Goal: Information Seeking & Learning: Learn about a topic

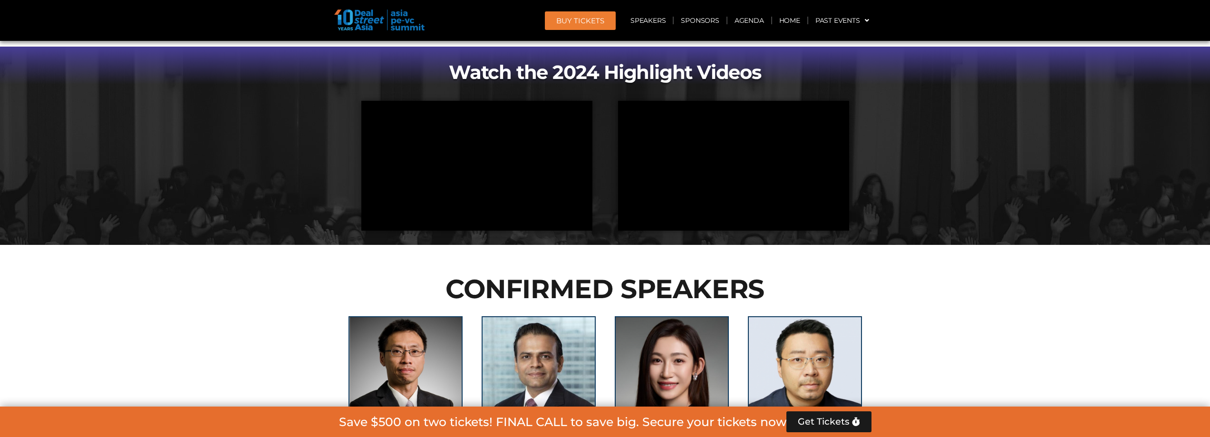
scroll to position [856, 0]
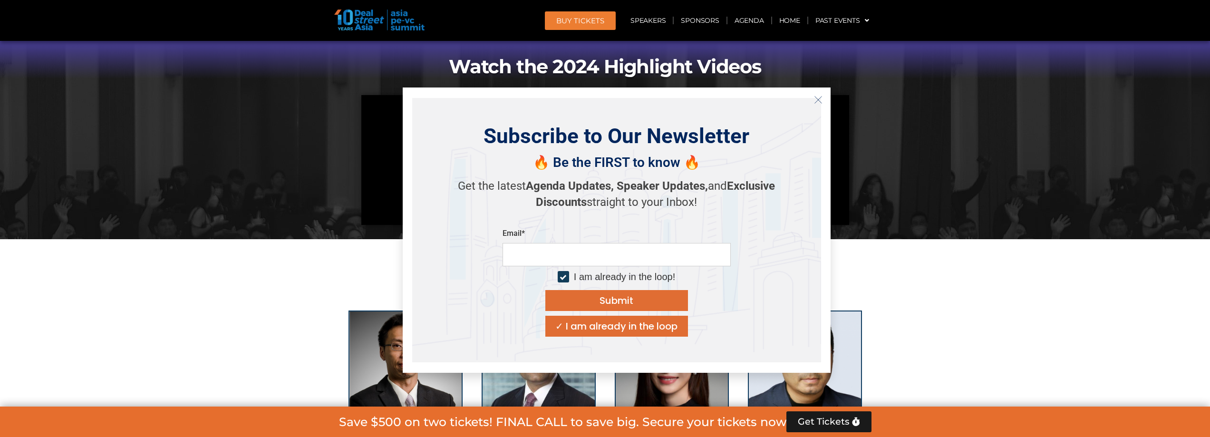
click at [820, 98] on icon "Close" at bounding box center [818, 100] width 9 height 9
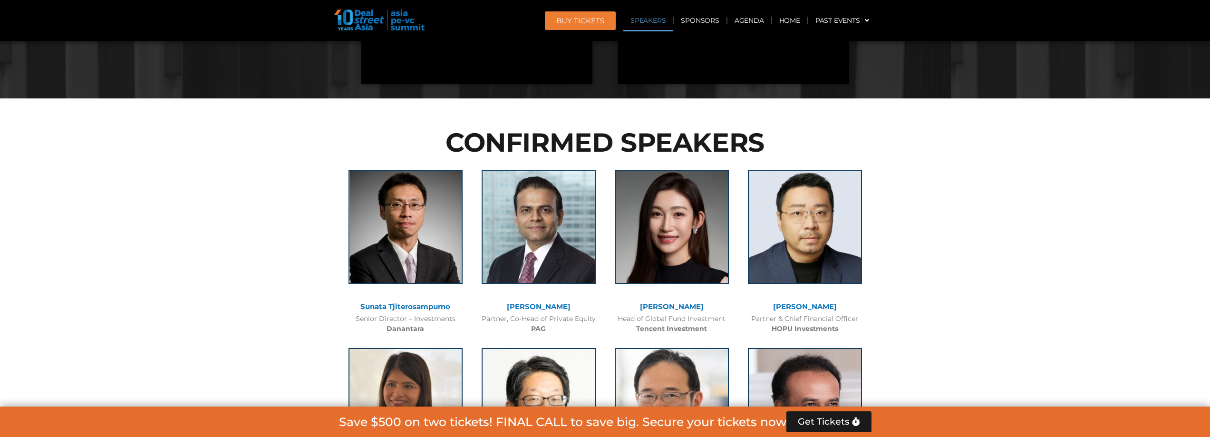
scroll to position [998, 0]
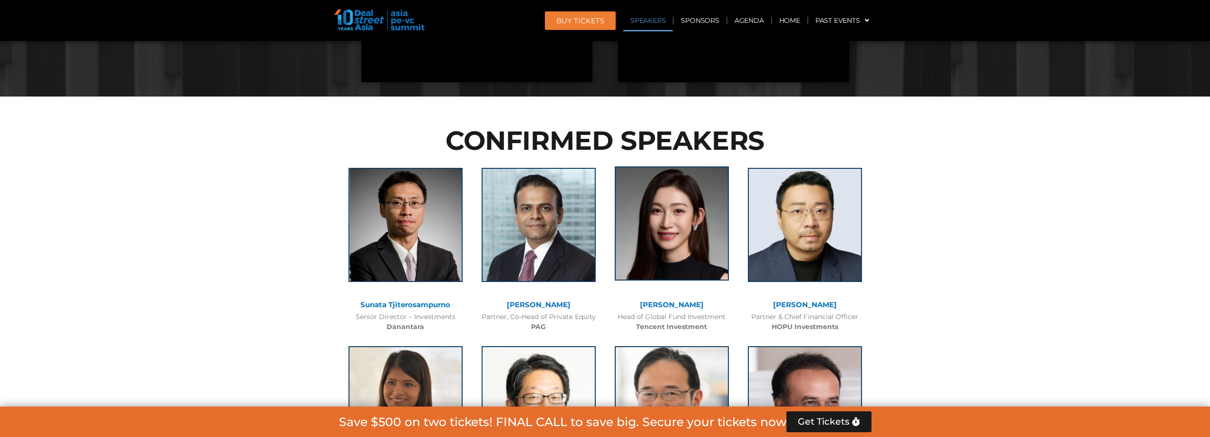
click at [668, 253] on img at bounding box center [672, 223] width 114 height 114
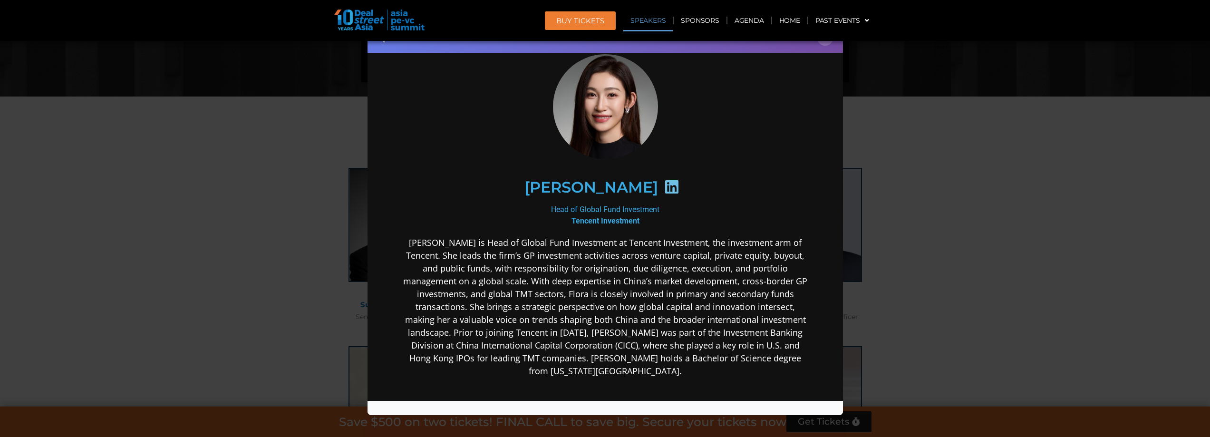
scroll to position [48, 0]
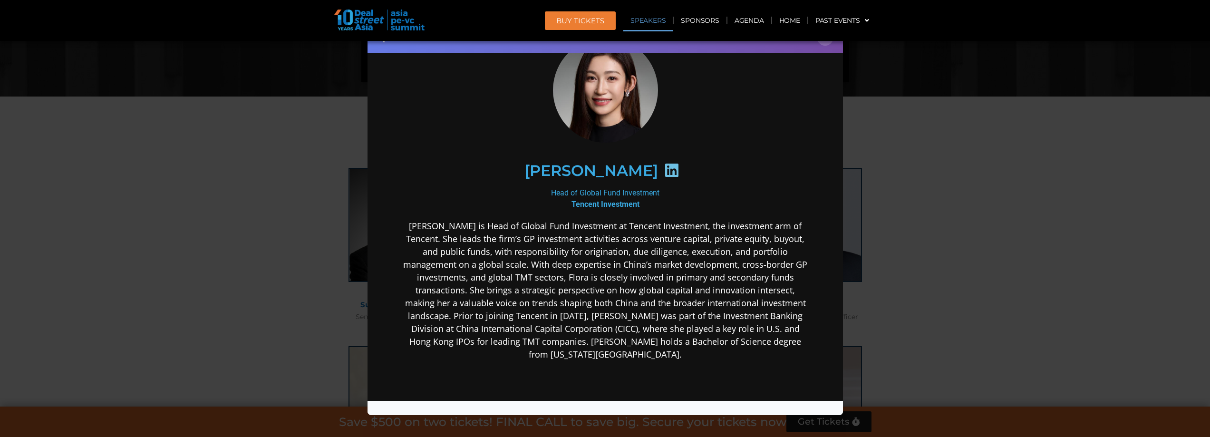
click at [141, 218] on div "Speaker Profile ×" at bounding box center [605, 218] width 1210 height 437
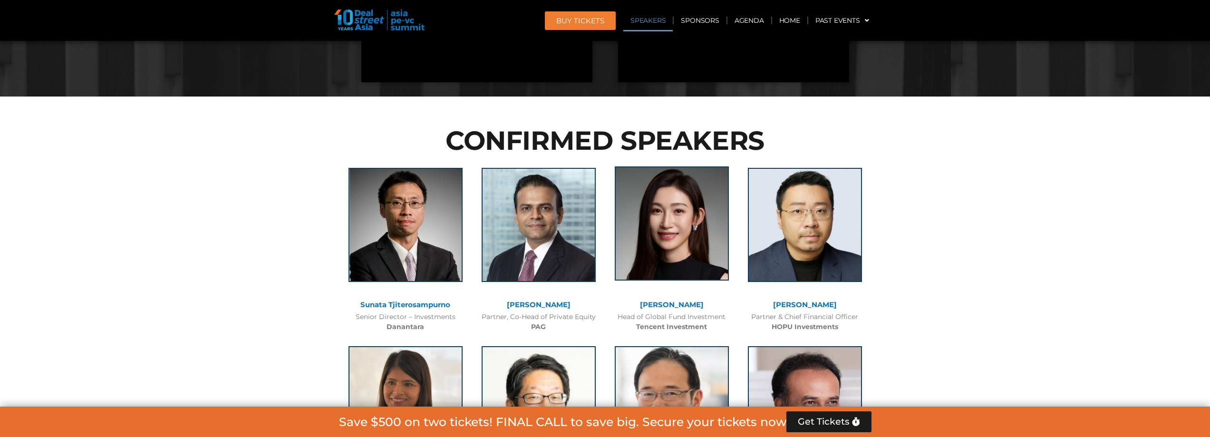
scroll to position [1093, 0]
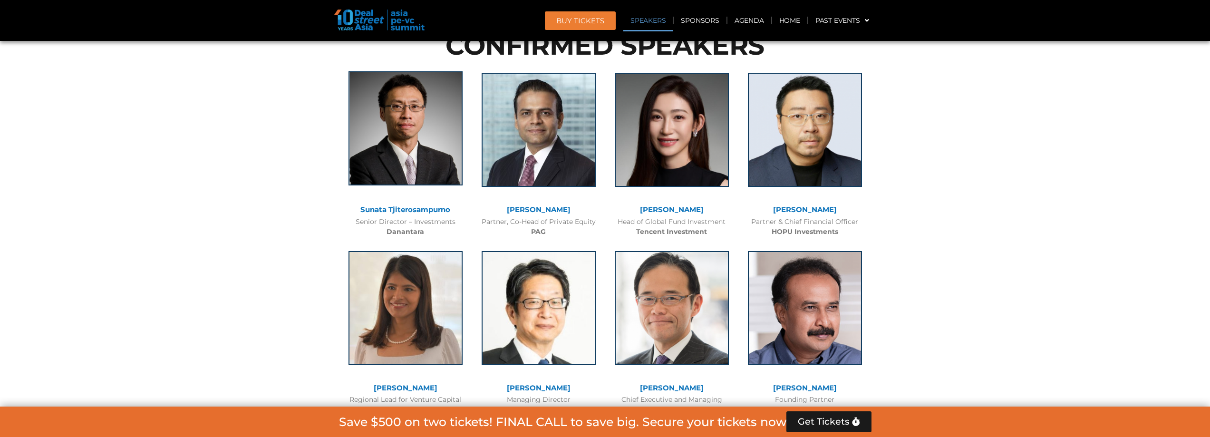
click at [407, 115] on img at bounding box center [405, 128] width 114 height 114
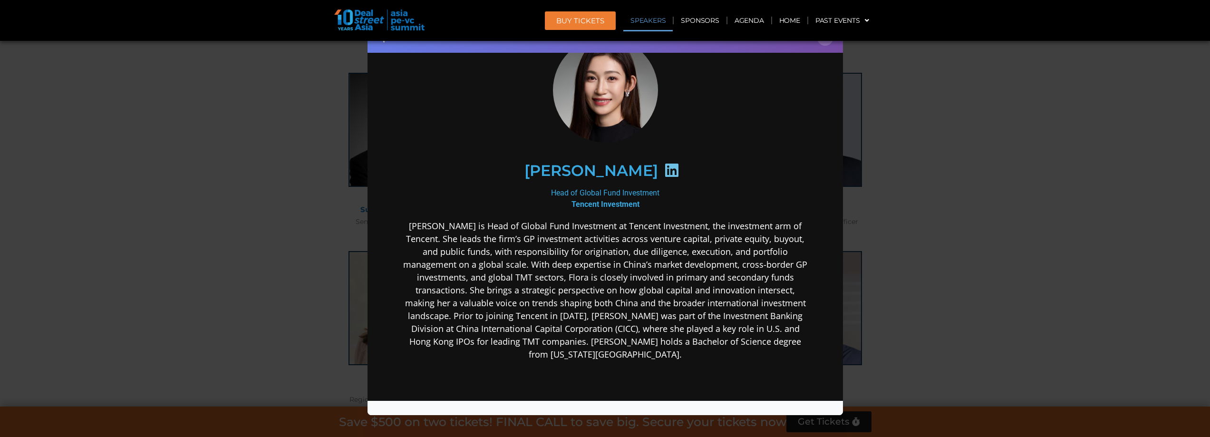
click at [278, 129] on div "Speaker Profile ×" at bounding box center [605, 218] width 1210 height 437
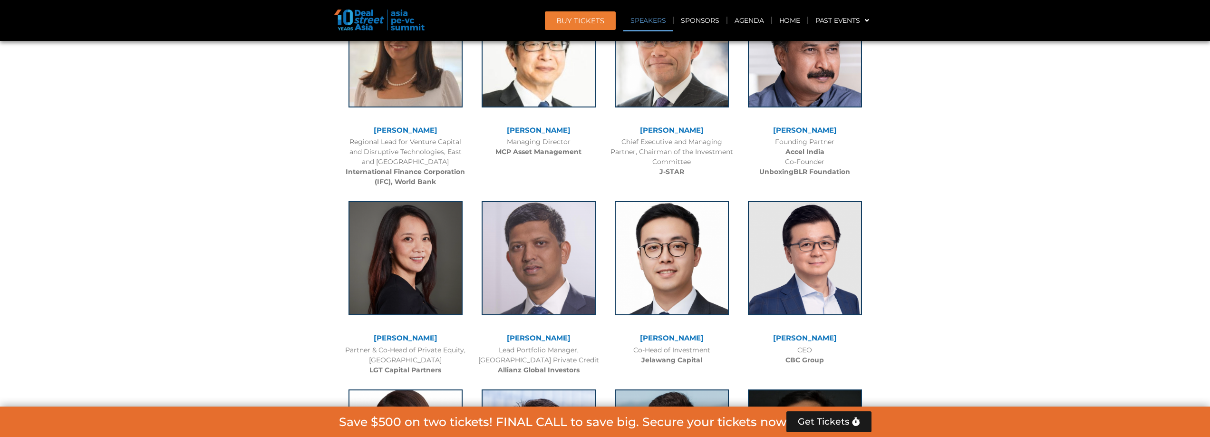
scroll to position [1426, 0]
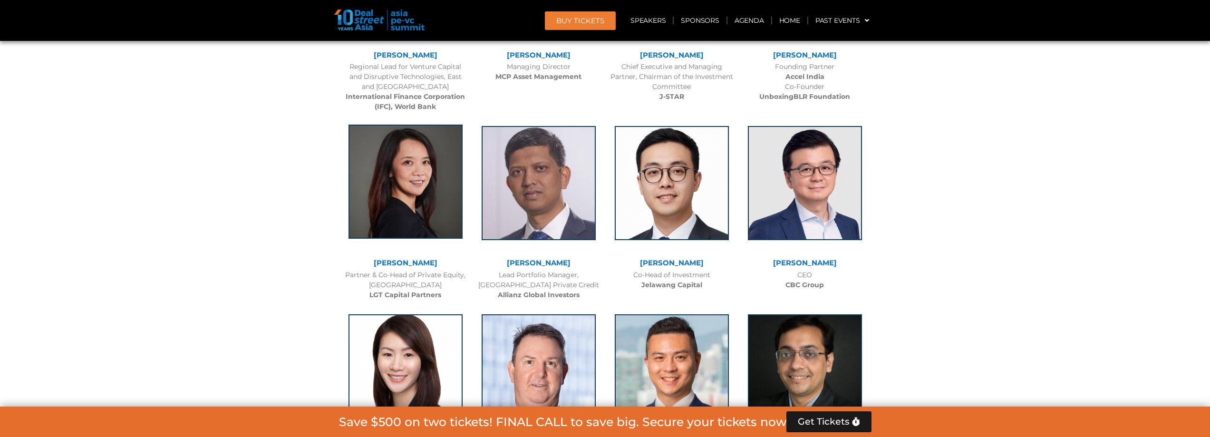
click at [408, 161] on img at bounding box center [405, 182] width 114 height 114
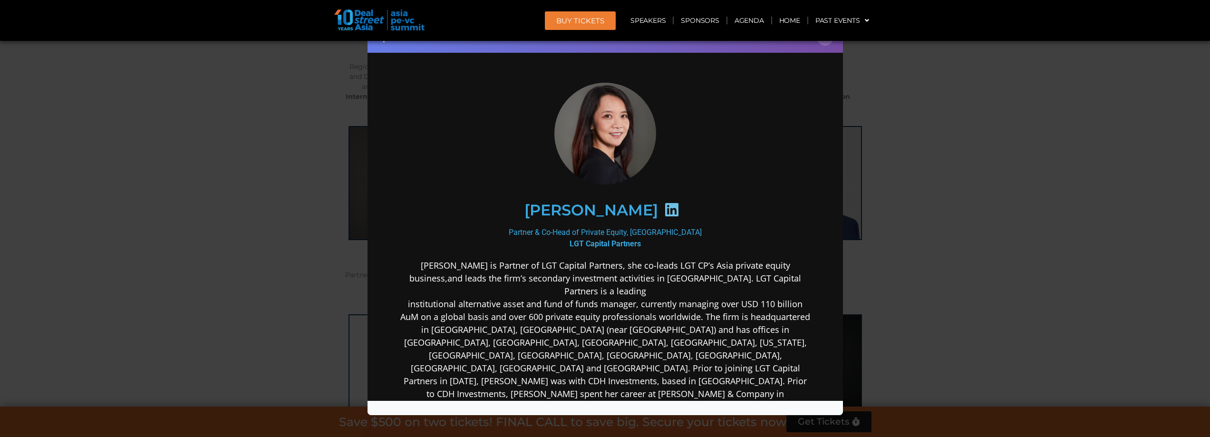
scroll to position [0, 0]
click at [211, 190] on div "Speaker Profile ×" at bounding box center [605, 218] width 1210 height 437
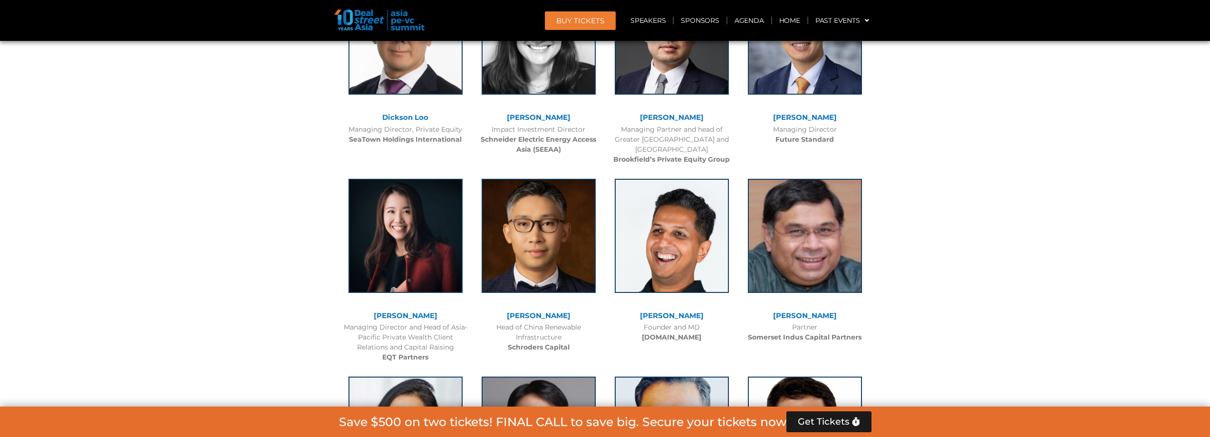
scroll to position [3090, 0]
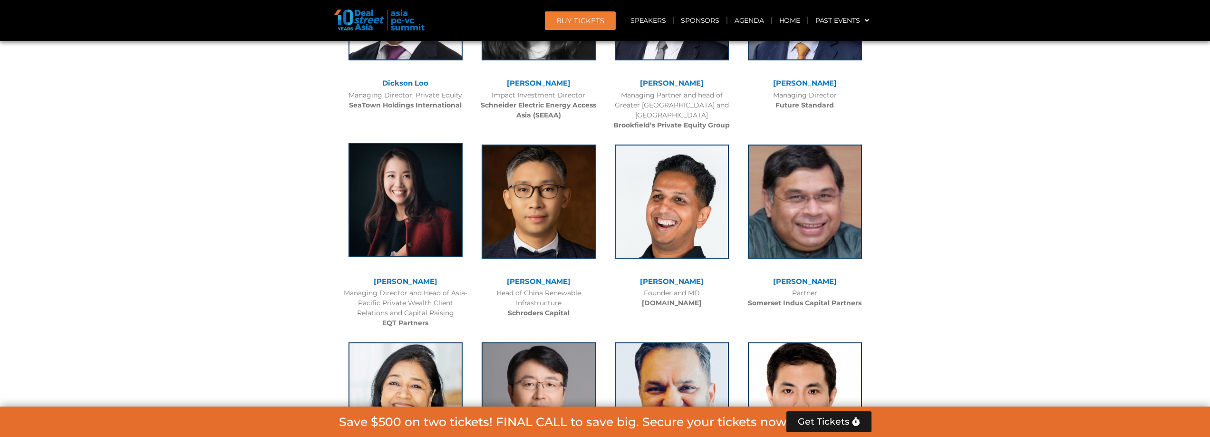
click at [442, 219] on img at bounding box center [405, 200] width 114 height 114
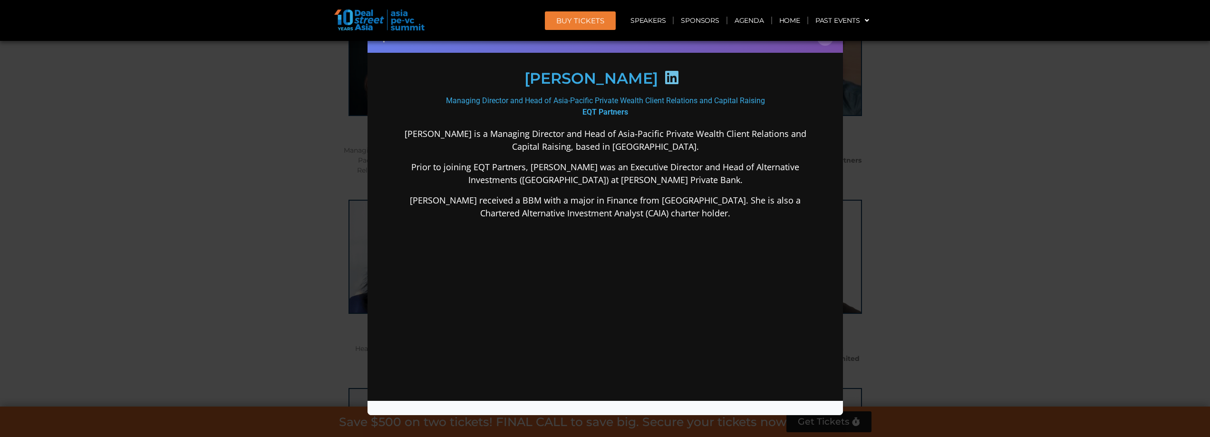
scroll to position [0, 0]
click at [954, 185] on div "Speaker Profile ×" at bounding box center [605, 218] width 1210 height 437
